Goal: Information Seeking & Learning: Compare options

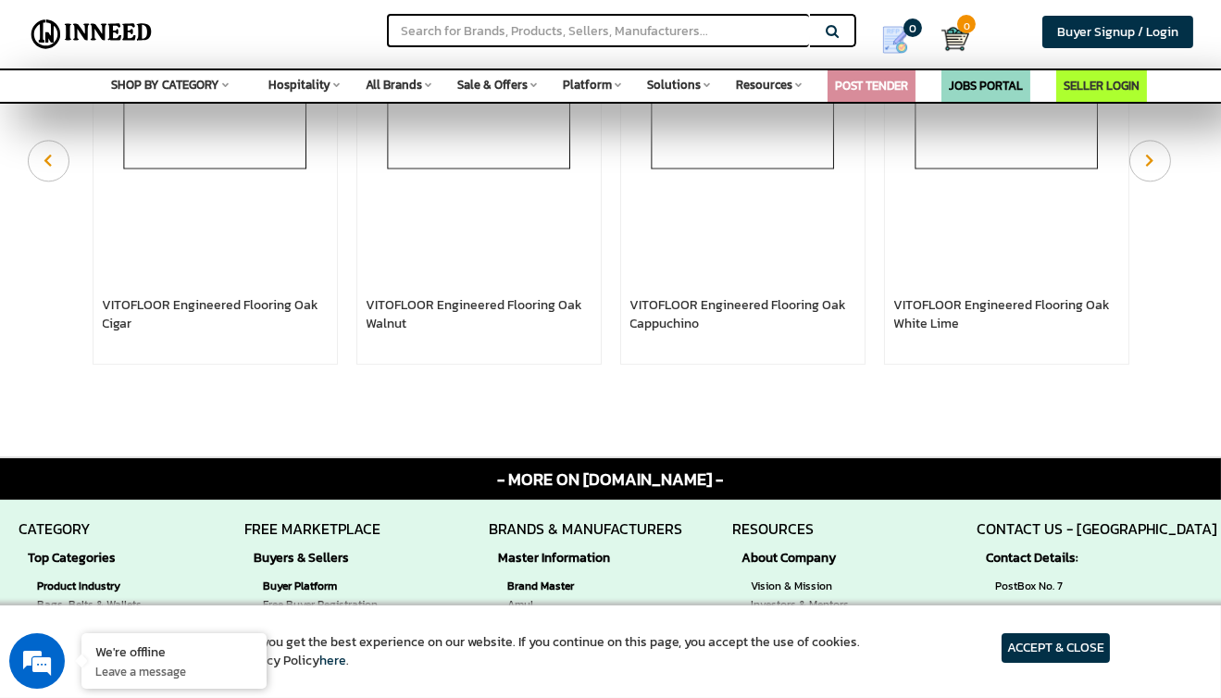
scroll to position [894, 0]
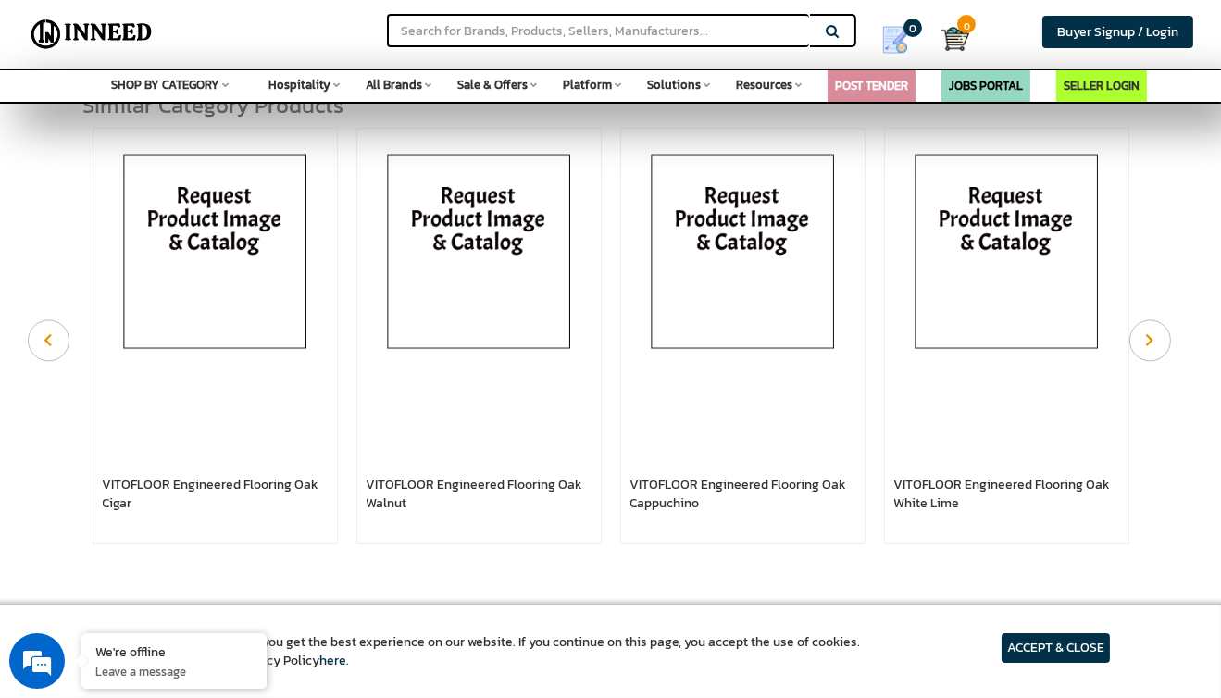
click at [258, 291] on img at bounding box center [215, 255] width 225 height 241
click at [440, 271] on img at bounding box center [479, 255] width 225 height 241
click at [724, 256] on img at bounding box center [742, 255] width 225 height 241
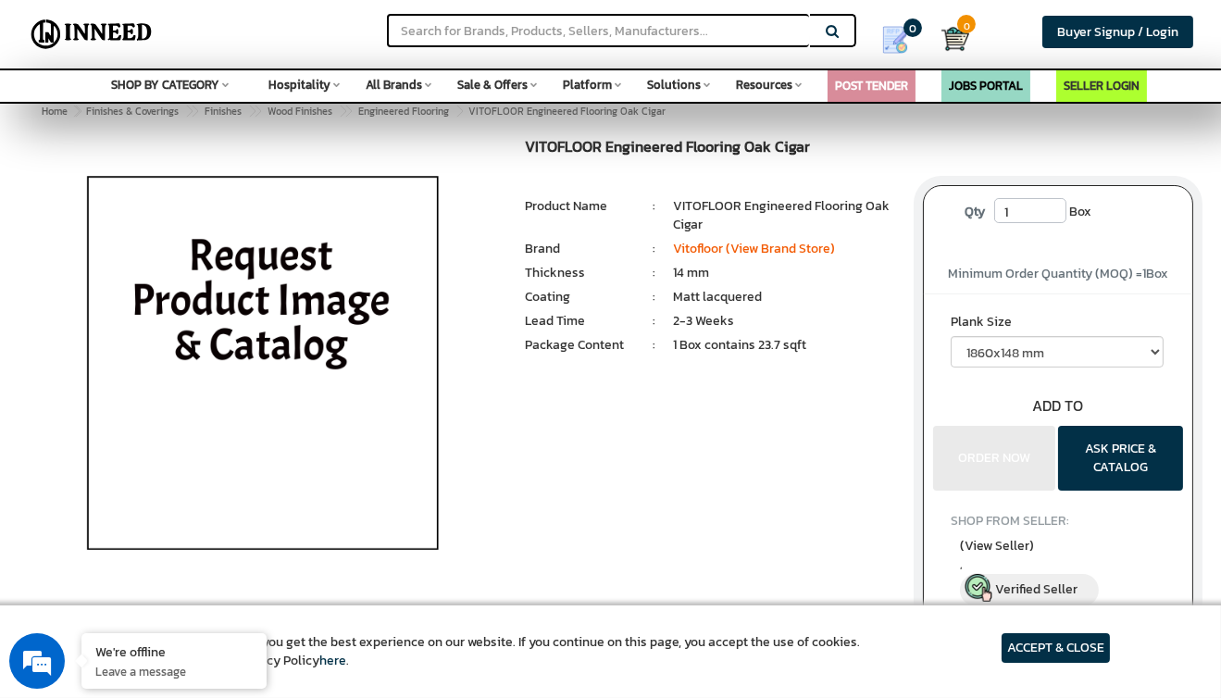
scroll to position [31, 0]
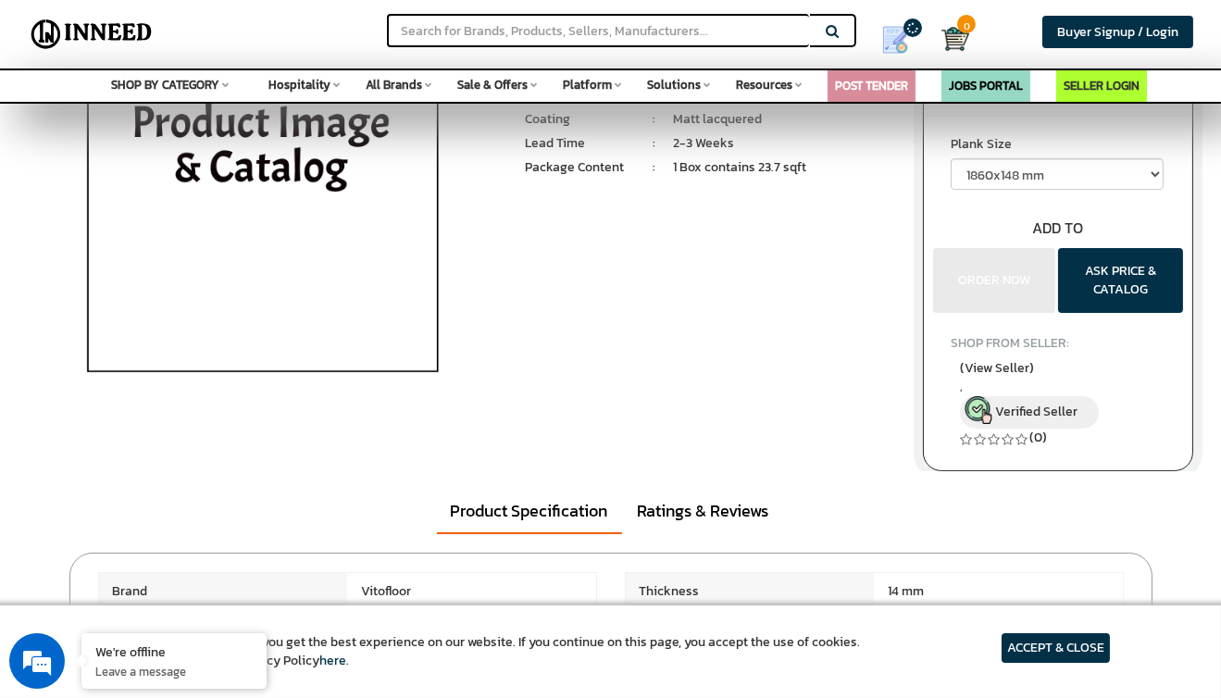
scroll to position [185, 0]
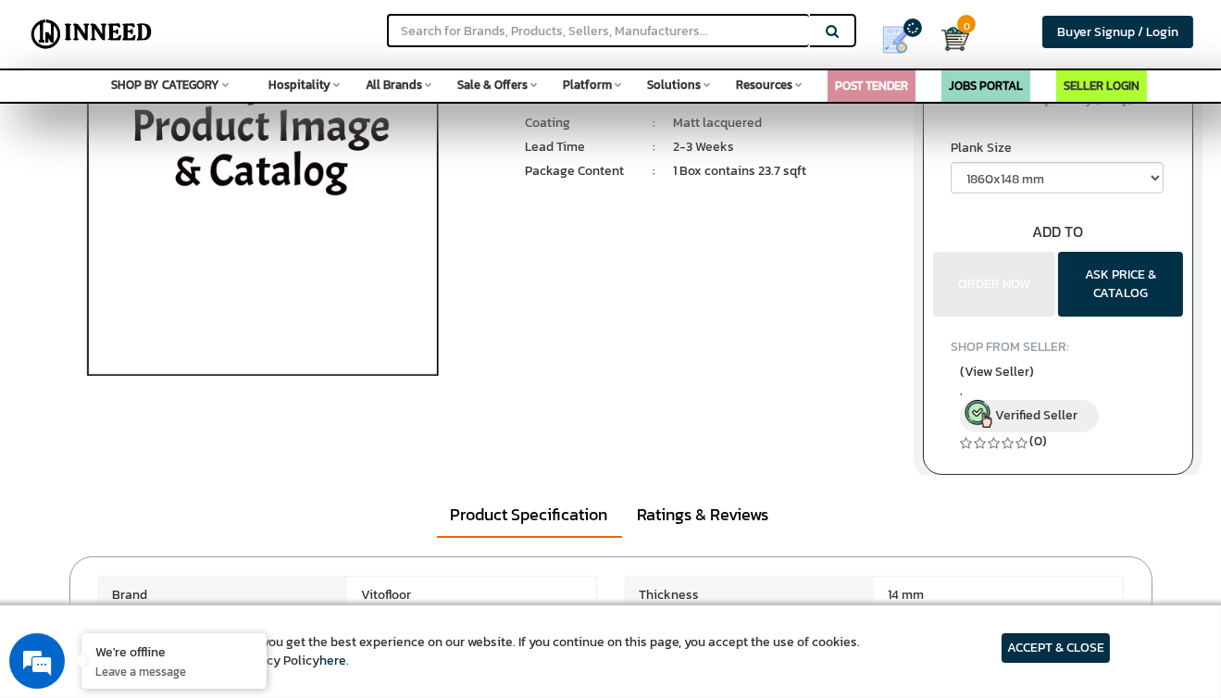
click at [296, 195] on img at bounding box center [262, 196] width 432 height 463
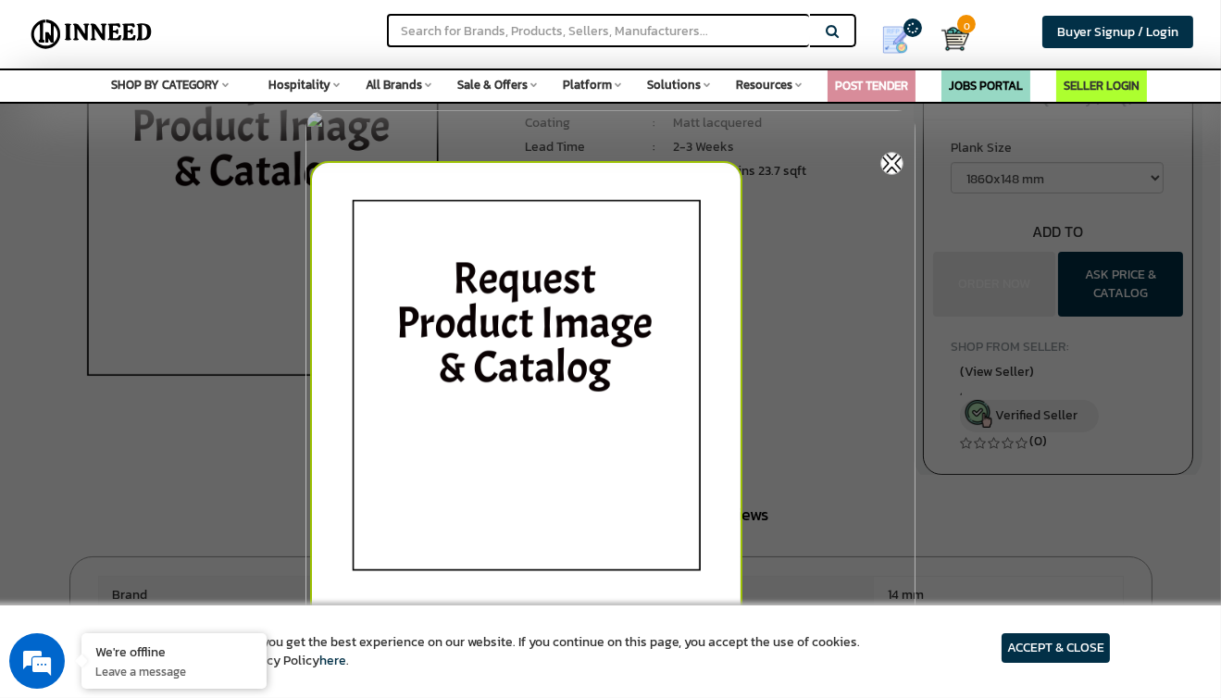
click at [514, 236] on img at bounding box center [526, 392] width 432 height 463
click at [892, 164] on img at bounding box center [891, 163] width 23 height 23
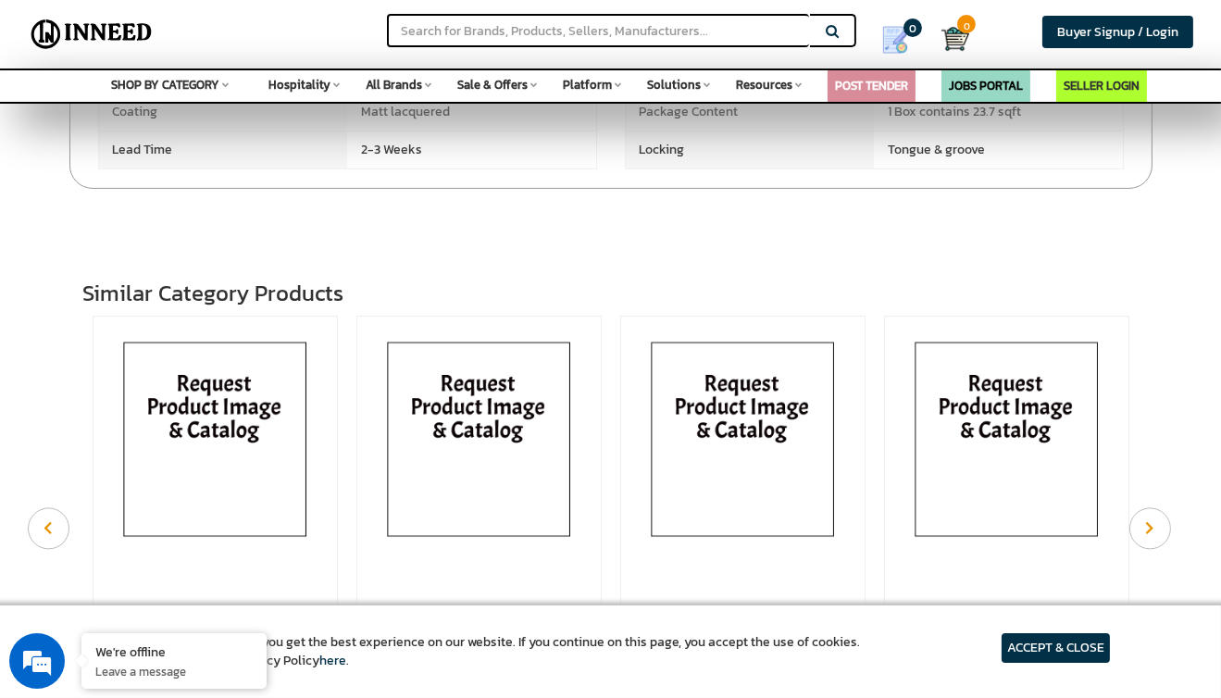
scroll to position [709, 0]
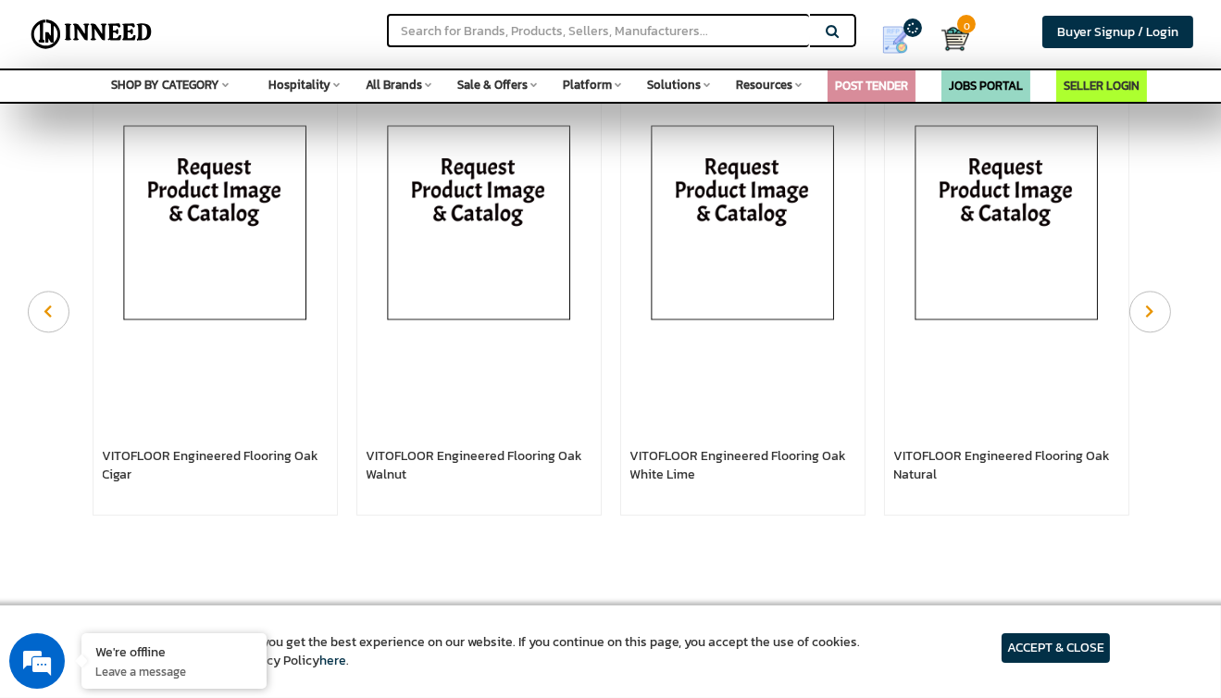
scroll to position [987, 0]
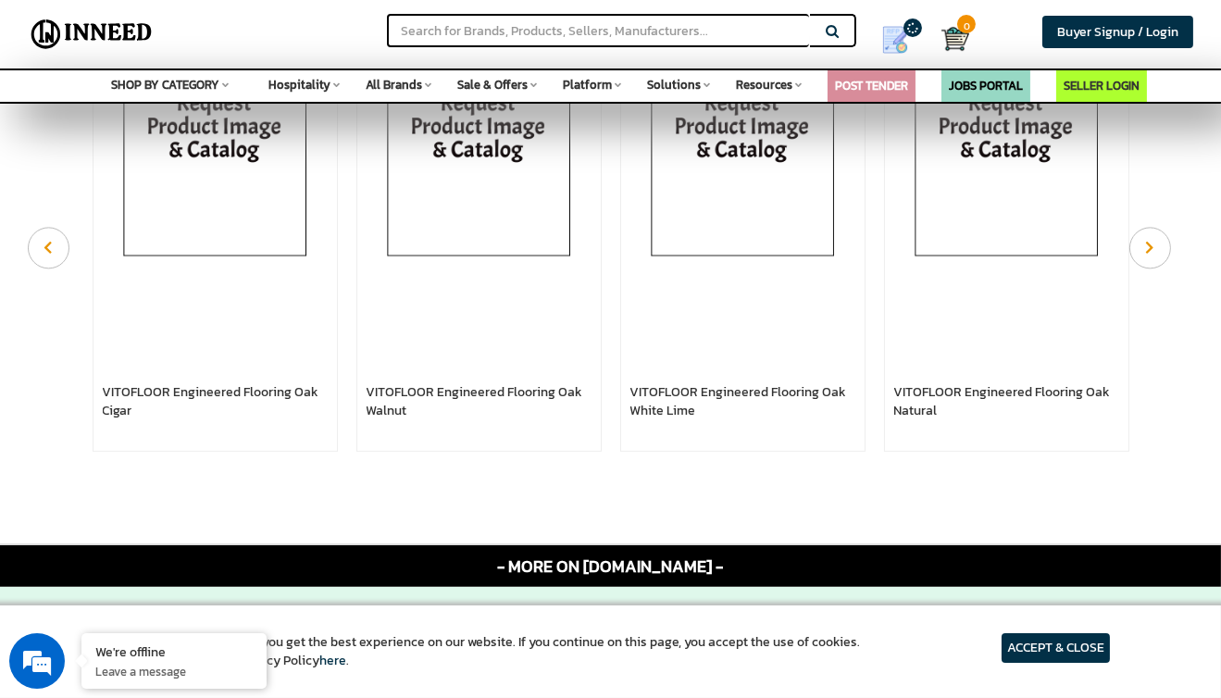
click at [494, 196] on img at bounding box center [479, 163] width 225 height 241
